Goal: Communication & Community: Connect with others

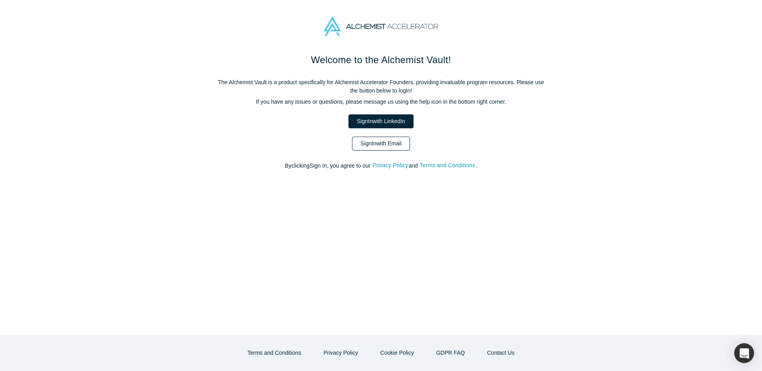
click at [376, 148] on link "Sign In with Email" at bounding box center [381, 144] width 58 height 14
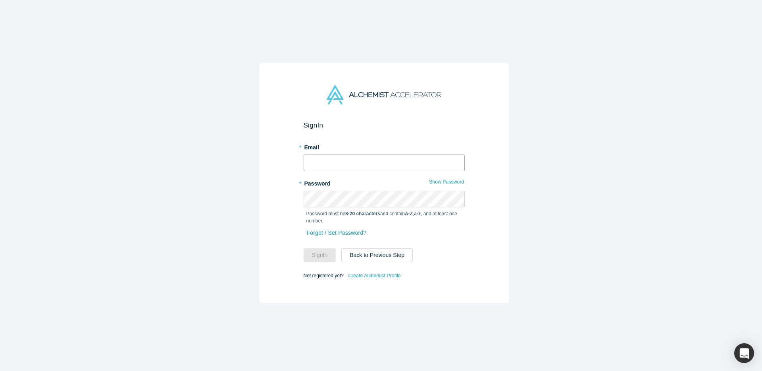
type input "[EMAIL_ADDRESS][DOMAIN_NAME]"
click at [319, 248] on button "Sign In" at bounding box center [320, 255] width 33 height 14
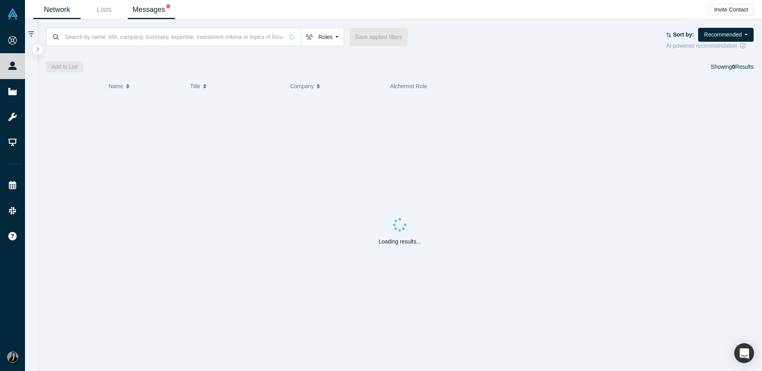
click at [144, 7] on link "Messages" at bounding box center [151, 9] width 47 height 19
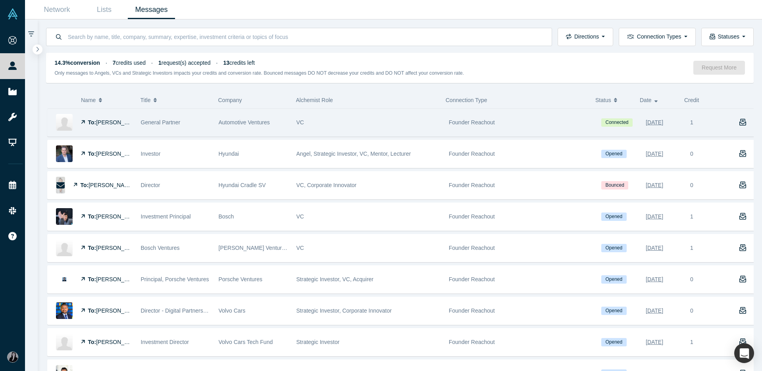
click at [456, 126] on div "Founder Reachout" at bounding box center [521, 122] width 144 height 27
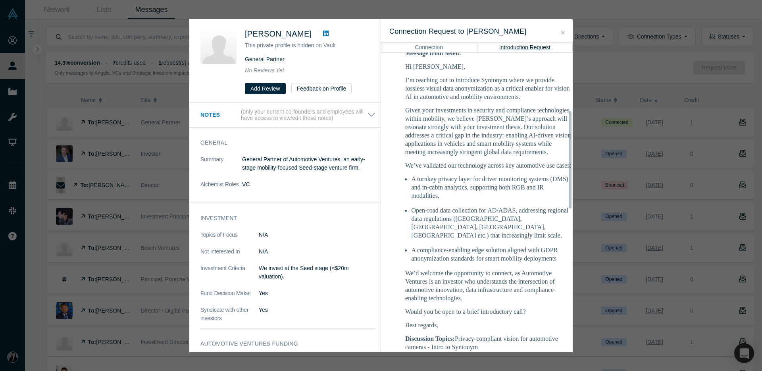
scroll to position [185, 0]
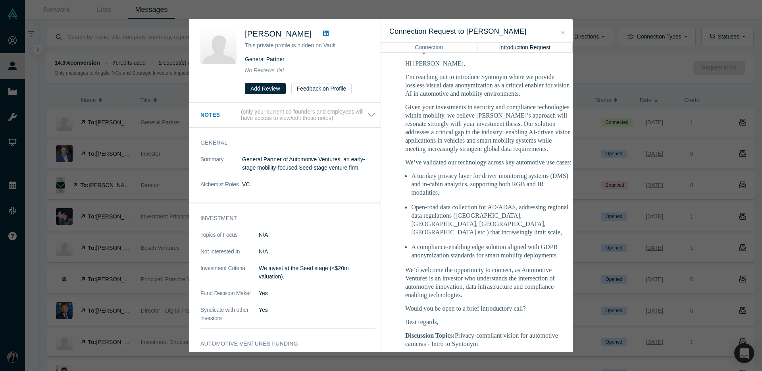
click at [471, 275] on p "We’d welcome the opportunity to connect, as Automotive Ventures is an investor …" at bounding box center [488, 282] width 167 height 33
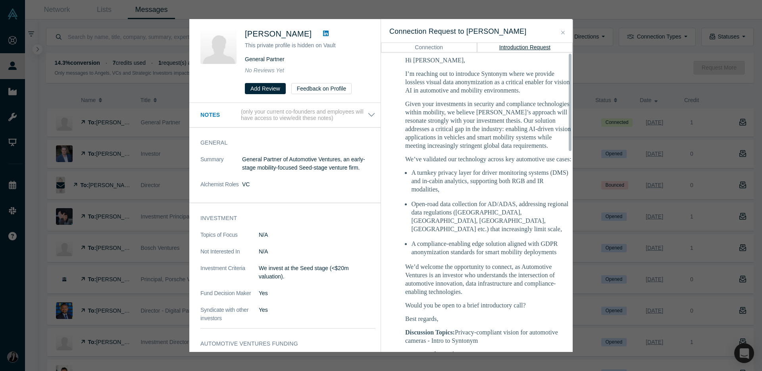
scroll to position [0, 0]
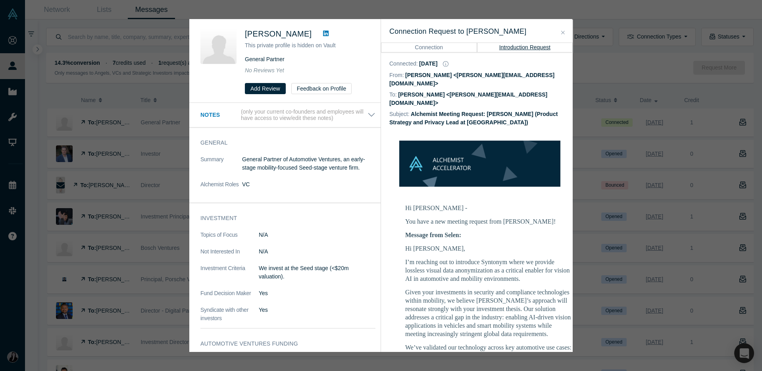
click at [563, 34] on icon "Close" at bounding box center [563, 33] width 4 height 6
